Goal: Transaction & Acquisition: Purchase product/service

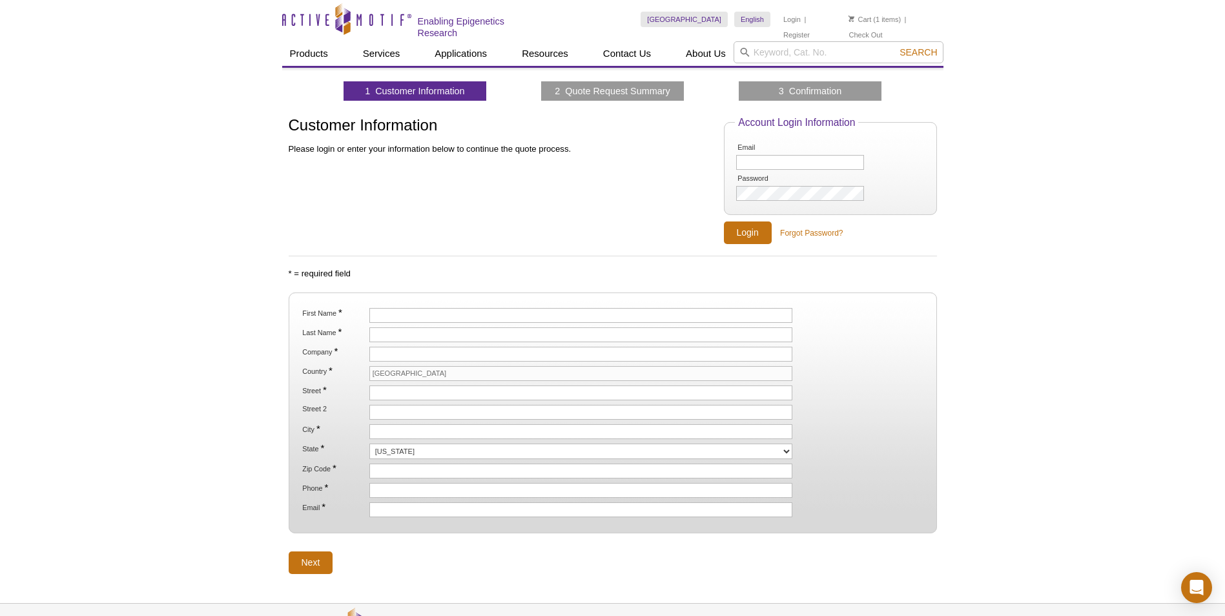
click at [162, 121] on div "Active Motif Logo Enabling Epigenetics Research 1 Search Skip to content Active…" at bounding box center [612, 358] width 1225 height 716
click at [96, 111] on div "Active Motif Logo Enabling Epigenetics Research 1 Search Skip to content Active…" at bounding box center [612, 358] width 1225 height 716
click at [107, 110] on div "Active Motif Logo Enabling Epigenetics Research 1 Search Skip to content Active…" at bounding box center [612, 358] width 1225 height 716
click at [139, 158] on div "Active Motif Logo Enabling Epigenetics Research 1 Search Skip to content Active…" at bounding box center [612, 358] width 1225 height 716
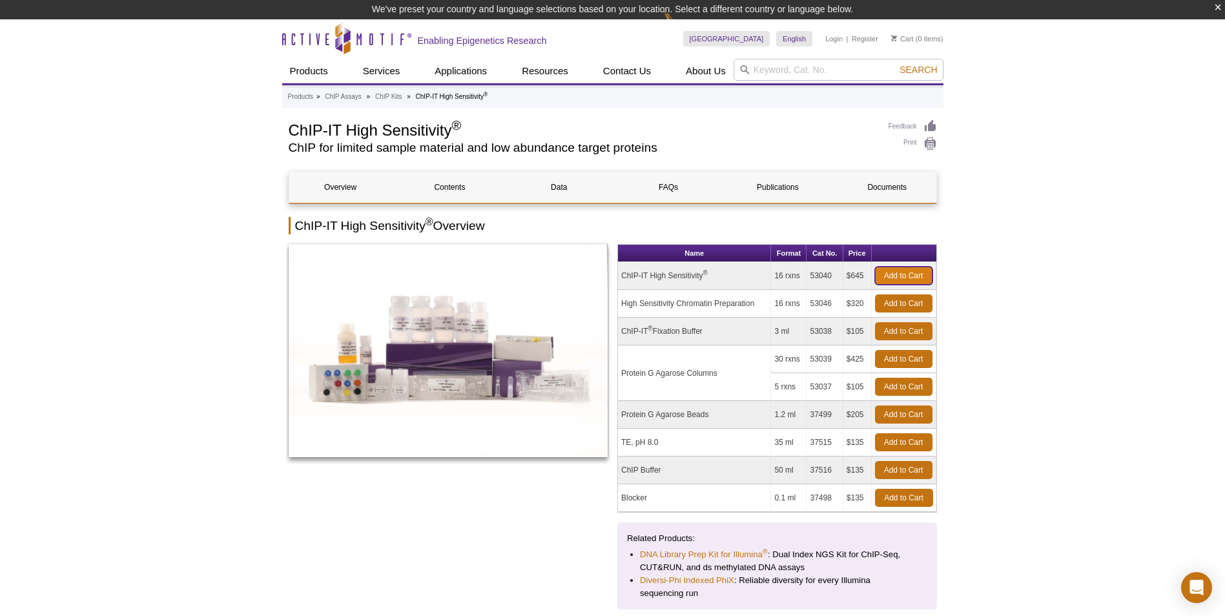
click at [599, 273] on link "Add to Cart" at bounding box center [903, 276] width 57 height 18
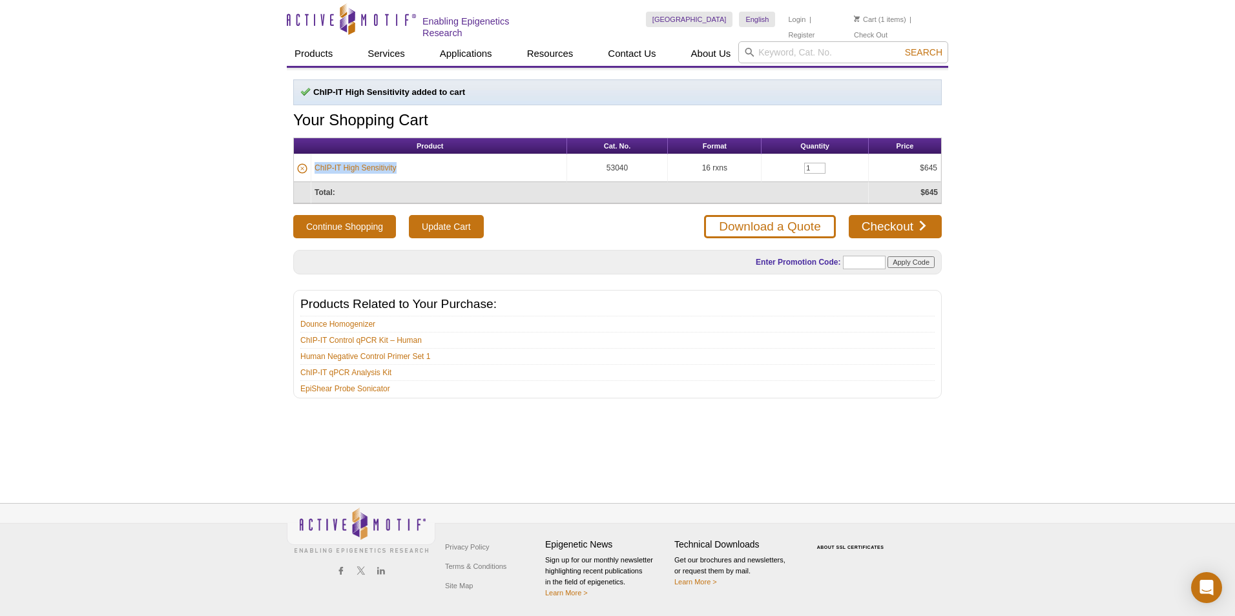
drag, startPoint x: 408, startPoint y: 165, endPoint x: 312, endPoint y: 169, distance: 95.6
click at [312, 169] on td "ChIP-IT High Sensitivity" at bounding box center [439, 168] width 256 height 28
drag, startPoint x: 312, startPoint y: 169, endPoint x: 346, endPoint y: 167, distance: 34.3
copy link "ChIP-IT High Sensitivity"
click at [1057, 302] on div "Active Motif Logo Enabling Epigenetics Research 1 Search Skip to content Active…" at bounding box center [617, 308] width 1235 height 616
